Goal: Information Seeking & Learning: Learn about a topic

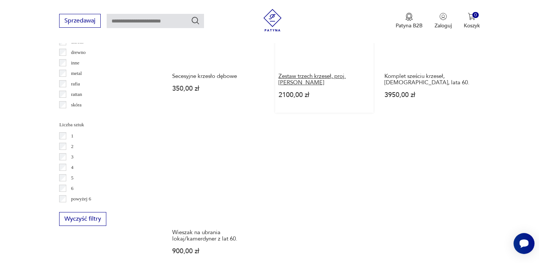
scroll to position [1164, 0]
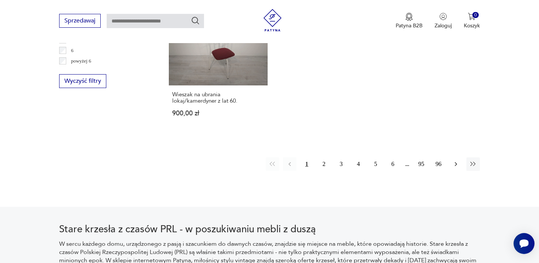
click at [457, 157] on button "button" at bounding box center [456, 163] width 13 height 13
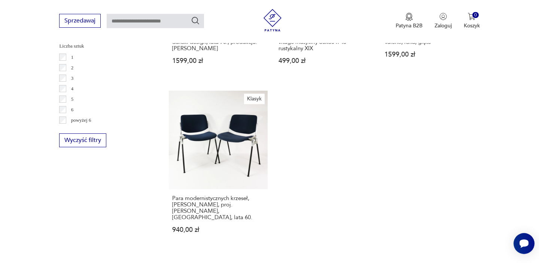
scroll to position [1174, 0]
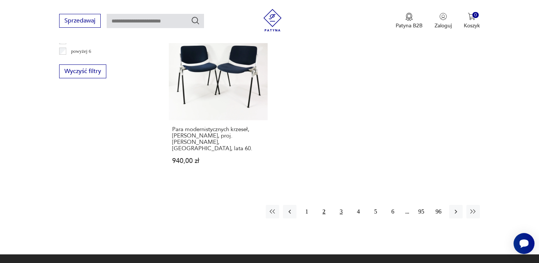
click at [344, 205] on button "3" at bounding box center [341, 211] width 13 height 13
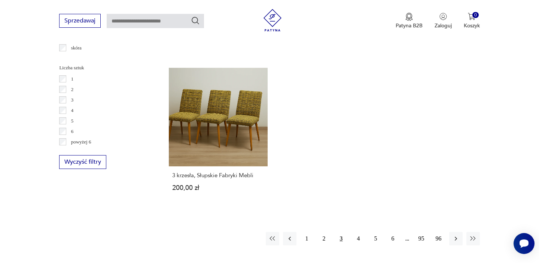
scroll to position [1106, 0]
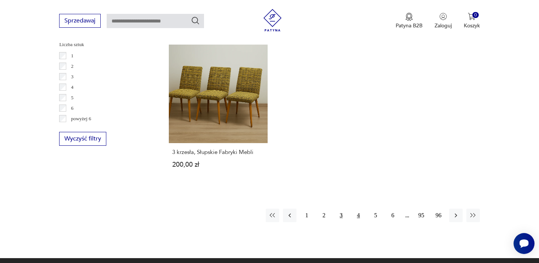
click at [358, 209] on button "4" at bounding box center [358, 215] width 13 height 13
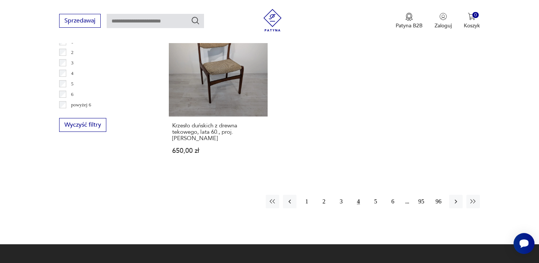
scroll to position [1207, 0]
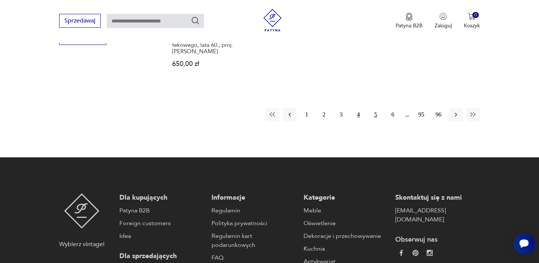
click at [373, 108] on button "5" at bounding box center [375, 114] width 13 height 13
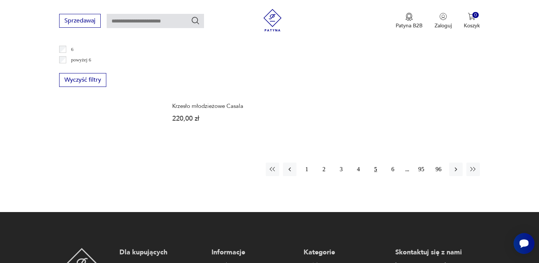
scroll to position [1205, 0]
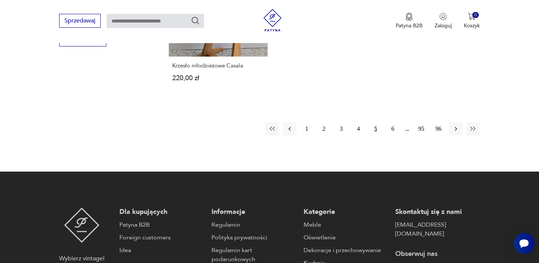
click at [400, 122] on div "1 2 3 4 5 6 95 96" at bounding box center [373, 128] width 214 height 13
click at [393, 122] on button "6" at bounding box center [393, 128] width 13 height 13
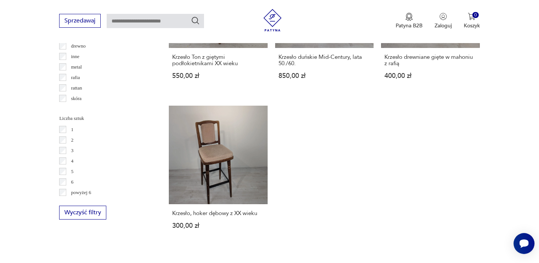
scroll to position [1074, 0]
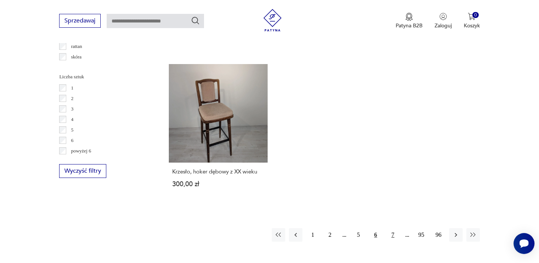
click at [391, 228] on button "7" at bounding box center [393, 234] width 13 height 13
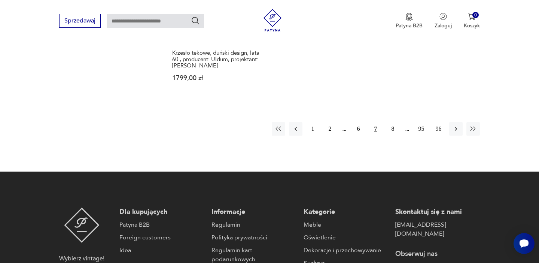
scroll to position [1222, 0]
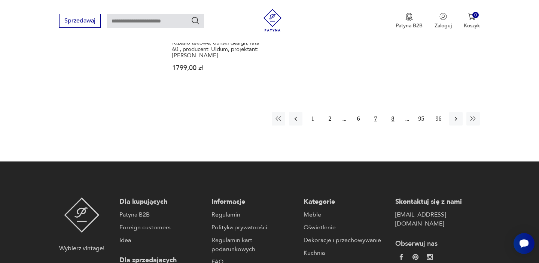
click at [393, 112] on button "8" at bounding box center [393, 118] width 13 height 13
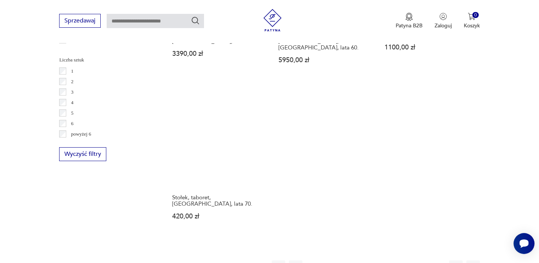
scroll to position [1142, 0]
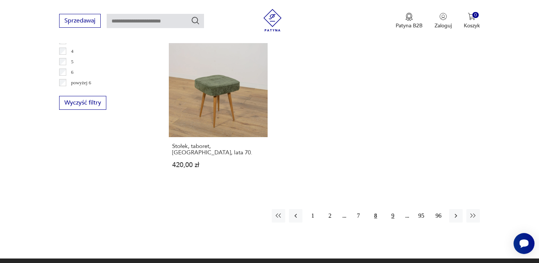
click at [393, 209] on button "9" at bounding box center [393, 215] width 13 height 13
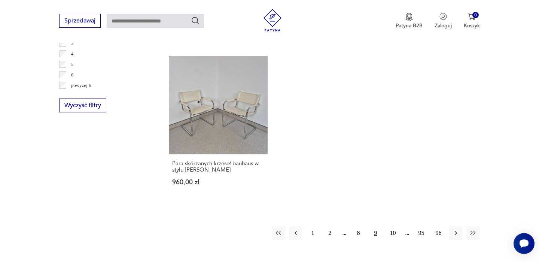
scroll to position [1141, 0]
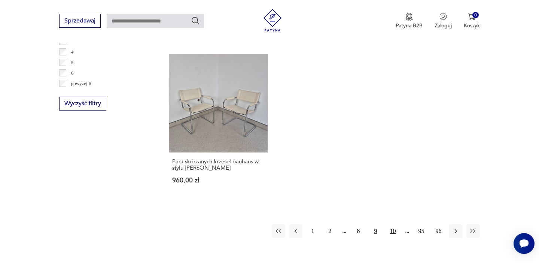
click at [392, 224] on button "10" at bounding box center [393, 230] width 13 height 13
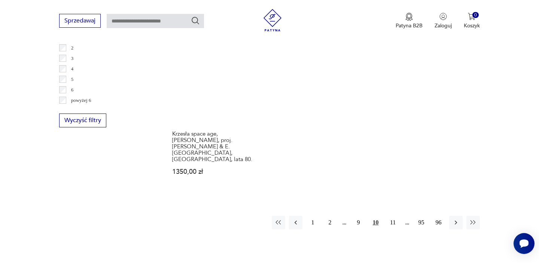
scroll to position [1170, 0]
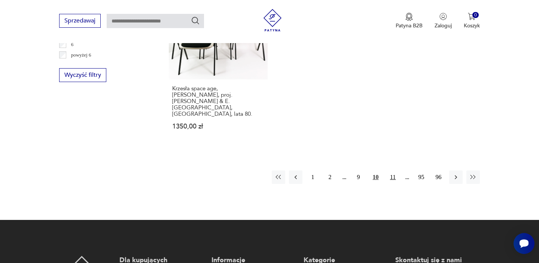
click at [397, 170] on button "11" at bounding box center [393, 176] width 13 height 13
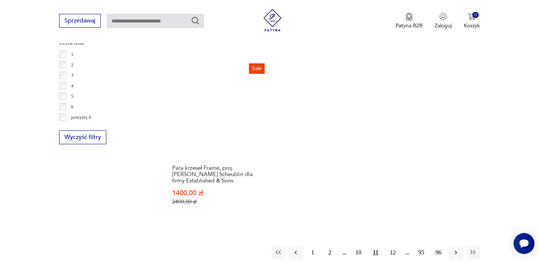
scroll to position [1108, 0]
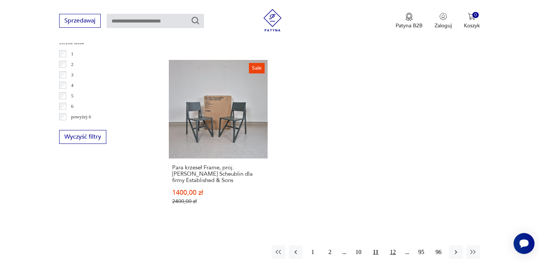
click at [394, 245] on button "12" at bounding box center [393, 251] width 13 height 13
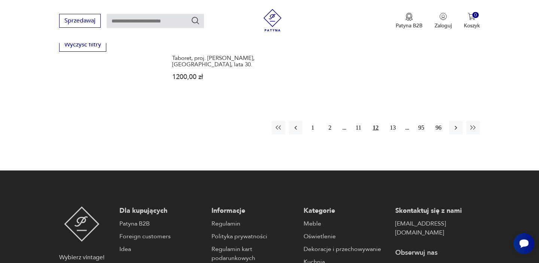
scroll to position [1172, 0]
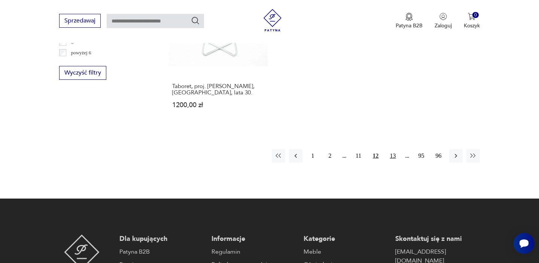
click at [392, 149] on button "13" at bounding box center [393, 155] width 13 height 13
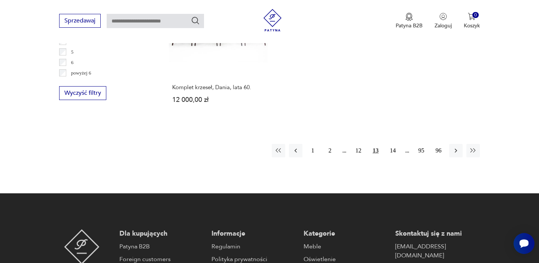
scroll to position [1158, 0]
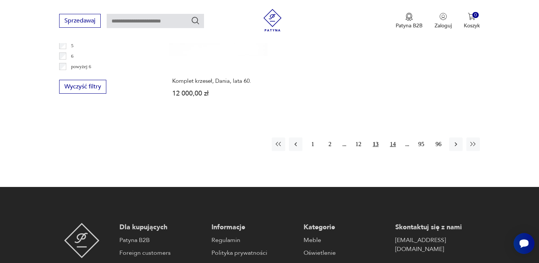
click at [394, 137] on button "14" at bounding box center [393, 143] width 13 height 13
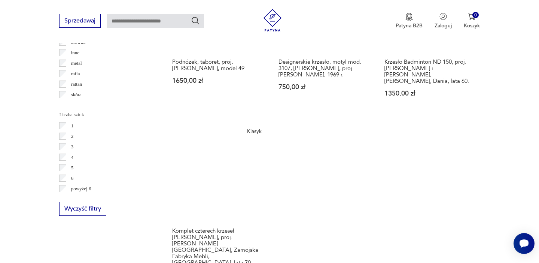
scroll to position [1093, 0]
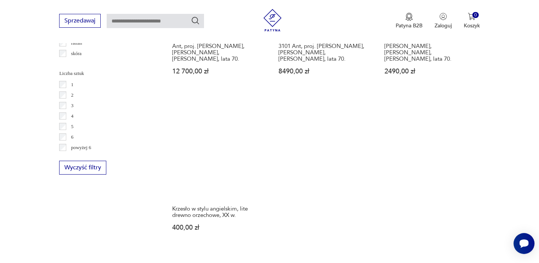
scroll to position [1140, 0]
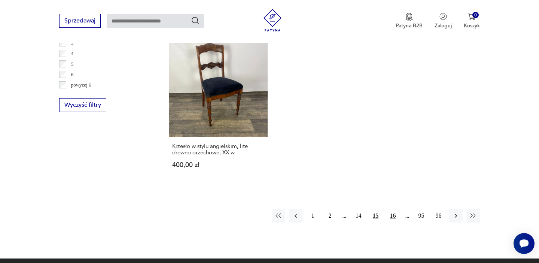
click at [391, 209] on button "16" at bounding box center [393, 215] width 13 height 13
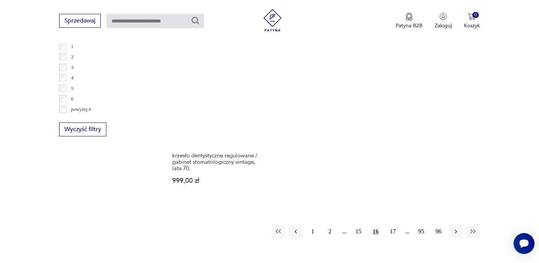
scroll to position [1131, 0]
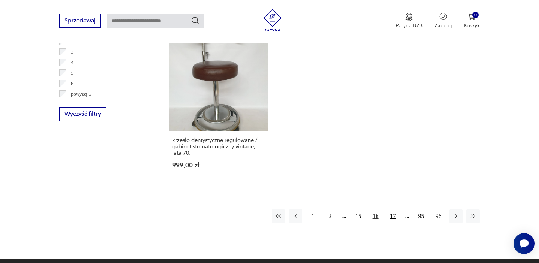
click at [393, 209] on button "17" at bounding box center [393, 215] width 13 height 13
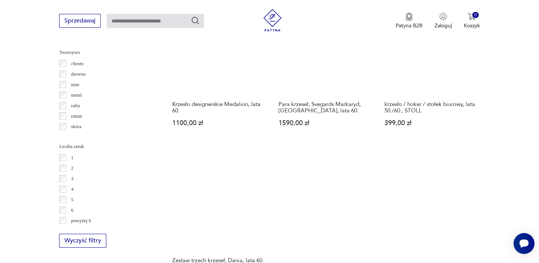
scroll to position [1156, 0]
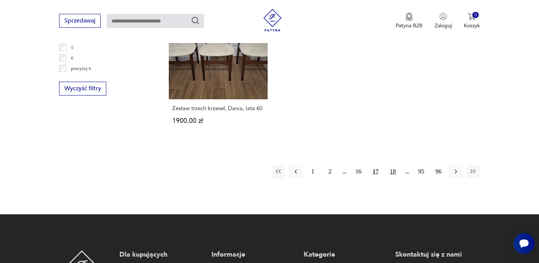
click at [396, 171] on button "18" at bounding box center [393, 171] width 13 height 13
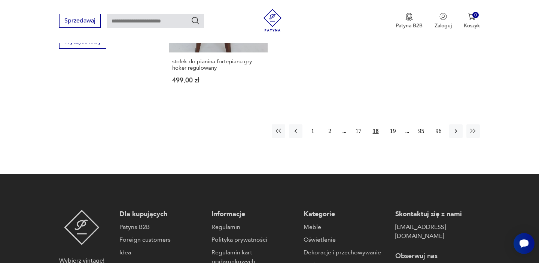
scroll to position [1209, 0]
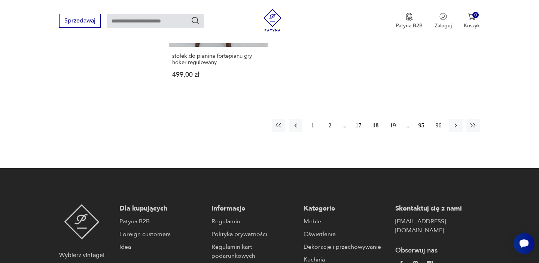
click at [392, 120] on button "19" at bounding box center [393, 125] width 13 height 13
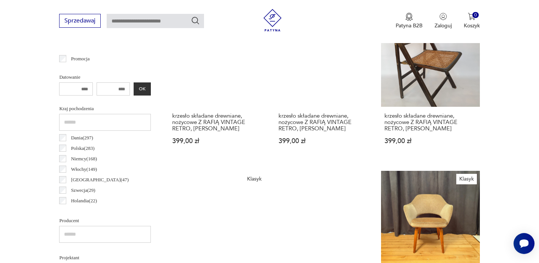
scroll to position [270, 0]
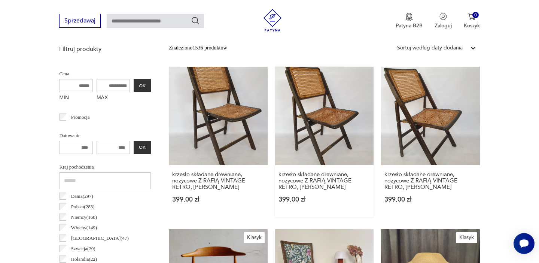
click at [335, 109] on link "krzesło składane drewniane, nożycowe Z RAFIĄ VINTAGE RETRO, [PERSON_NAME] 399,0…" at bounding box center [324, 142] width 99 height 151
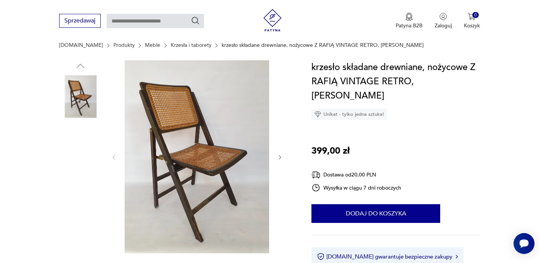
scroll to position [79, 0]
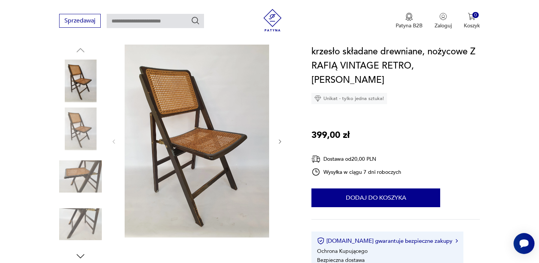
click at [82, 133] on img at bounding box center [80, 129] width 43 height 43
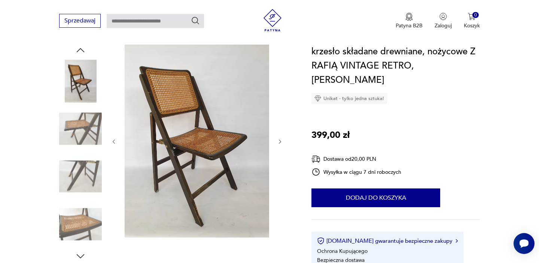
click at [82, 139] on img at bounding box center [80, 129] width 43 height 43
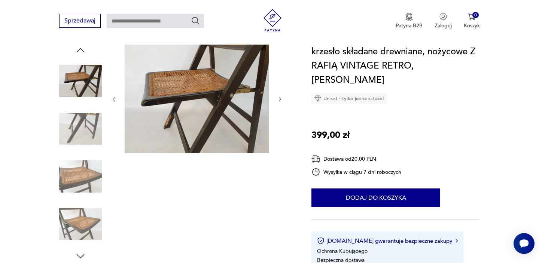
click at [79, 139] on img at bounding box center [80, 129] width 43 height 43
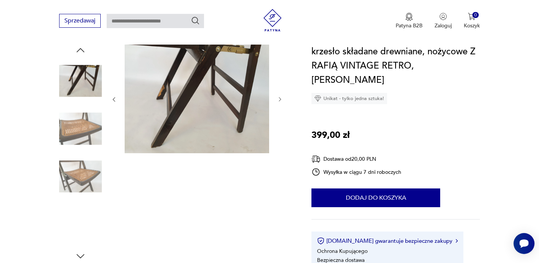
click at [82, 160] on img at bounding box center [80, 176] width 43 height 43
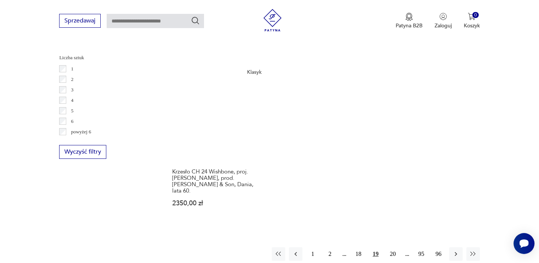
scroll to position [1096, 0]
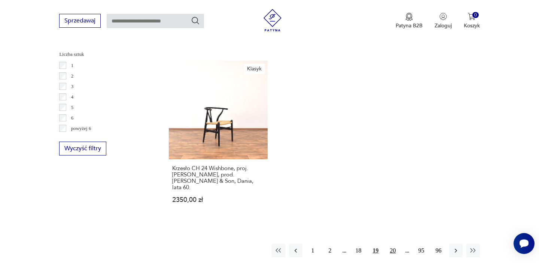
click at [392, 244] on button "20" at bounding box center [393, 250] width 13 height 13
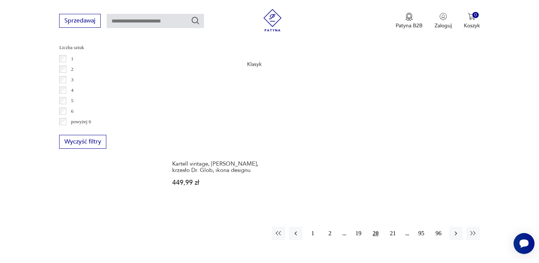
scroll to position [1128, 0]
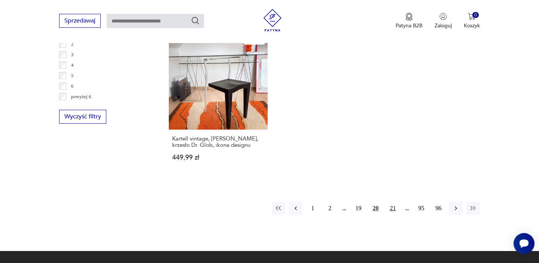
click at [391, 202] on button "21" at bounding box center [393, 208] width 13 height 13
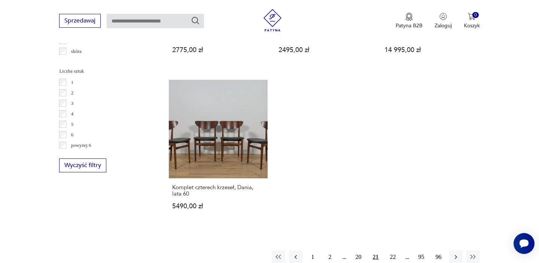
scroll to position [1175, 0]
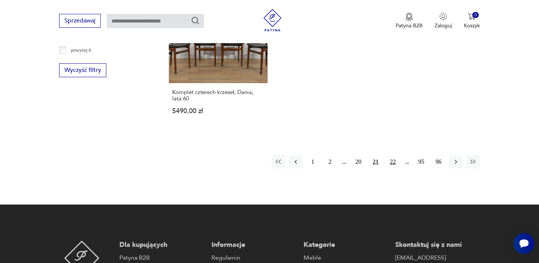
click at [395, 158] on button "22" at bounding box center [393, 161] width 13 height 13
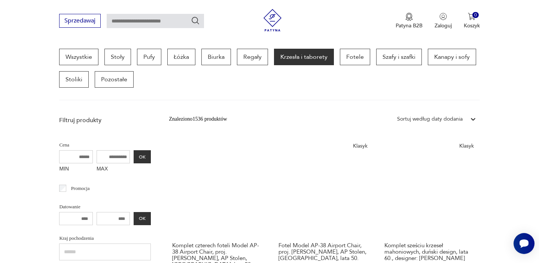
scroll to position [199, 0]
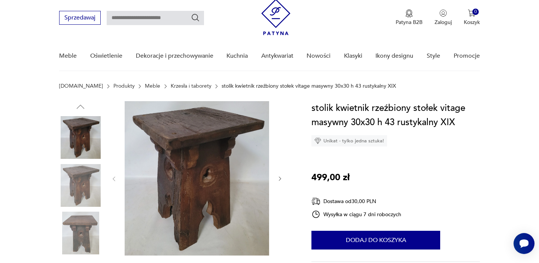
scroll to position [48, 0]
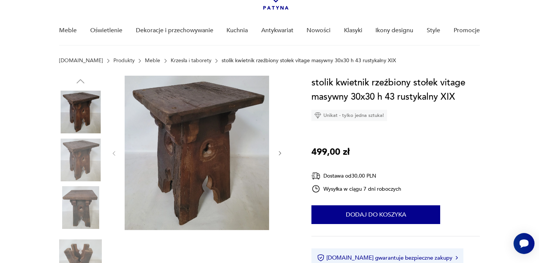
click at [281, 155] on icon "button" at bounding box center [280, 153] width 6 height 6
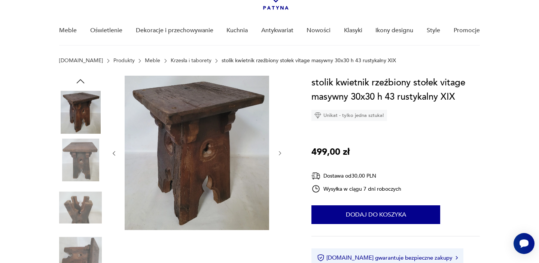
click at [281, 155] on icon "button" at bounding box center [280, 153] width 6 height 6
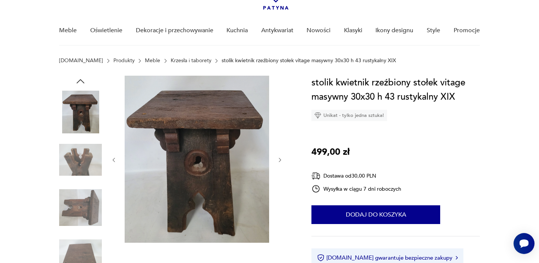
click at [281, 155] on div at bounding box center [197, 160] width 172 height 169
click at [78, 167] on img at bounding box center [80, 160] width 43 height 43
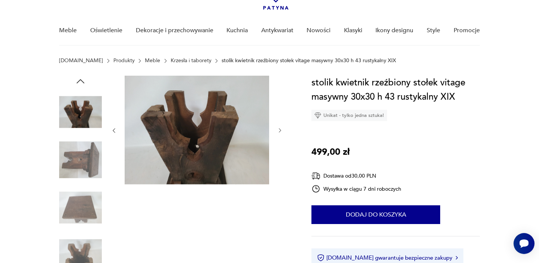
click at [82, 177] on img at bounding box center [80, 160] width 43 height 43
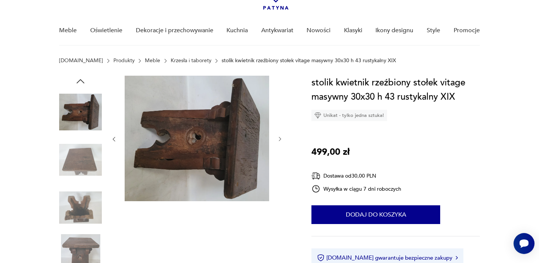
click at [82, 184] on div at bounding box center [80, 184] width 43 height 187
click at [87, 216] on img at bounding box center [80, 207] width 43 height 43
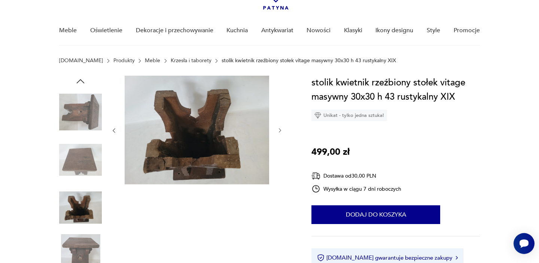
click at [88, 251] on img at bounding box center [80, 255] width 43 height 43
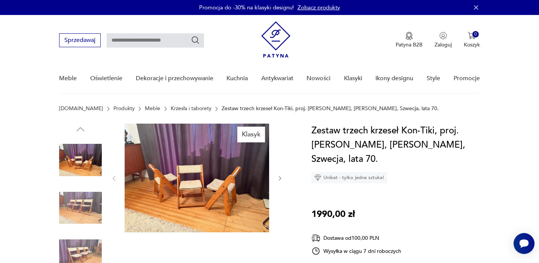
click at [91, 213] on img at bounding box center [80, 208] width 43 height 43
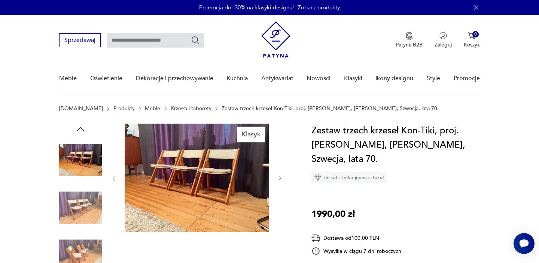
click at [91, 212] on img at bounding box center [80, 208] width 43 height 43
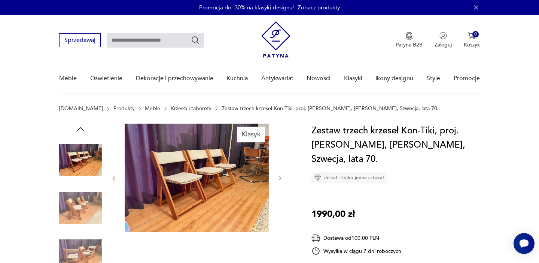
click at [91, 212] on img at bounding box center [80, 208] width 43 height 43
